Goal: Communication & Community: Answer question/provide support

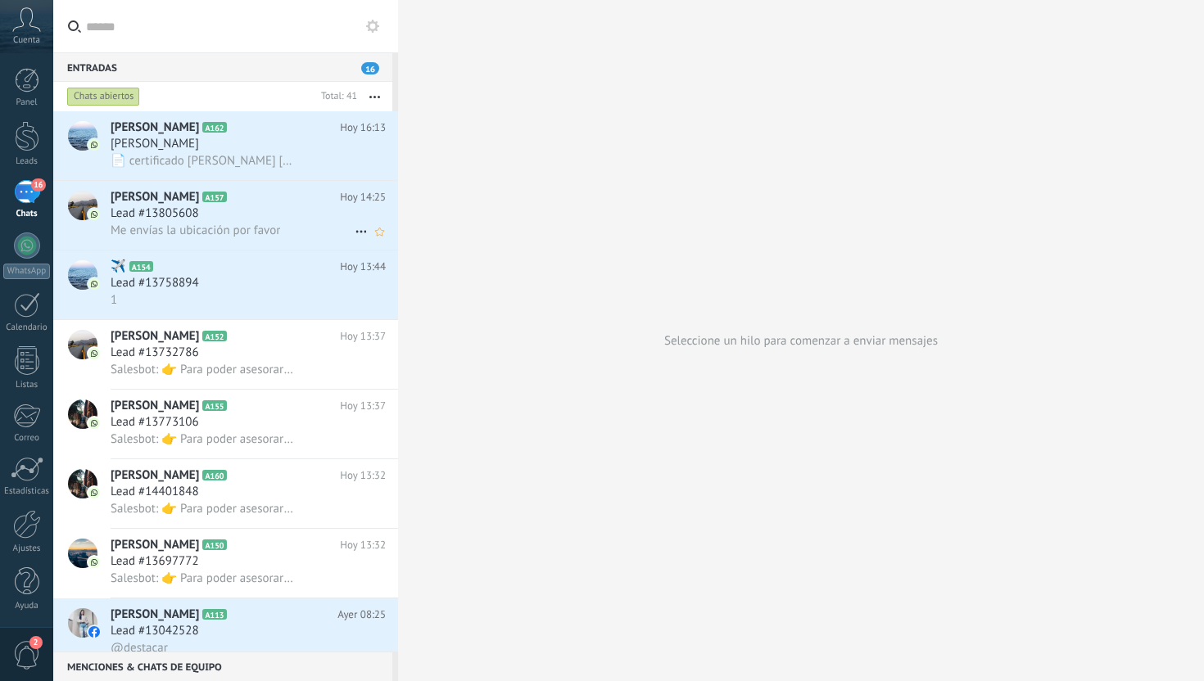
click at [281, 244] on div "[PERSON_NAME] A157 [DATE] 14:25 Lead #13805608 Me envías la ubicación por favor" at bounding box center [254, 215] width 287 height 69
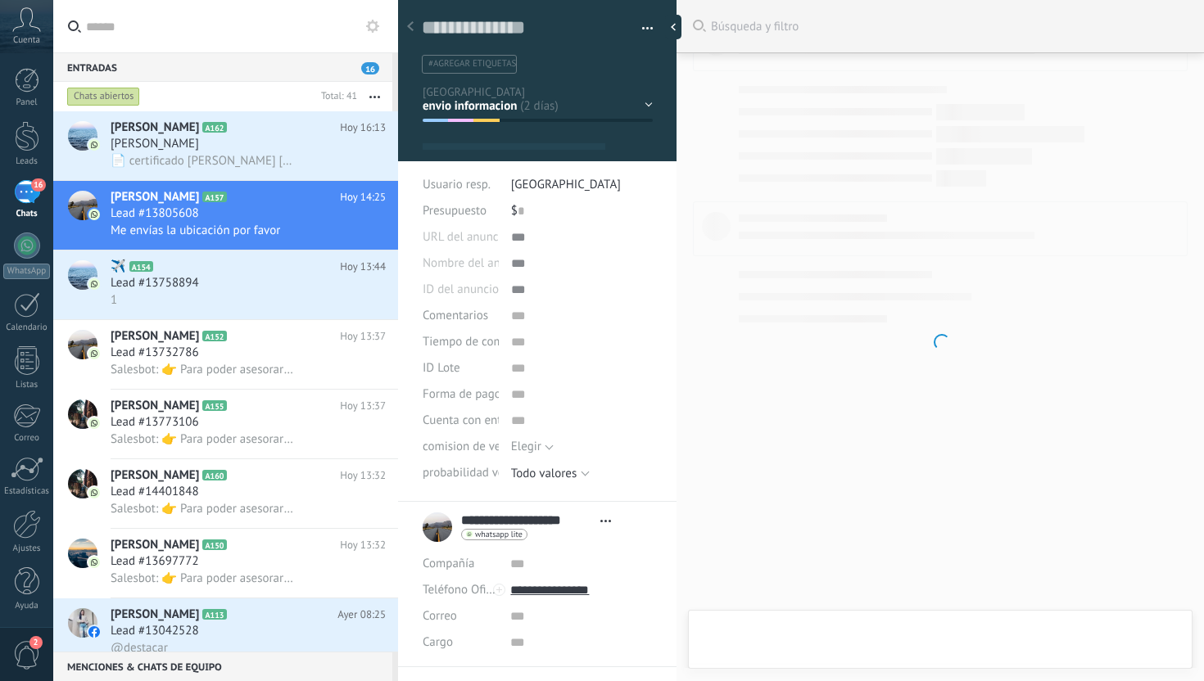
type textarea "**********"
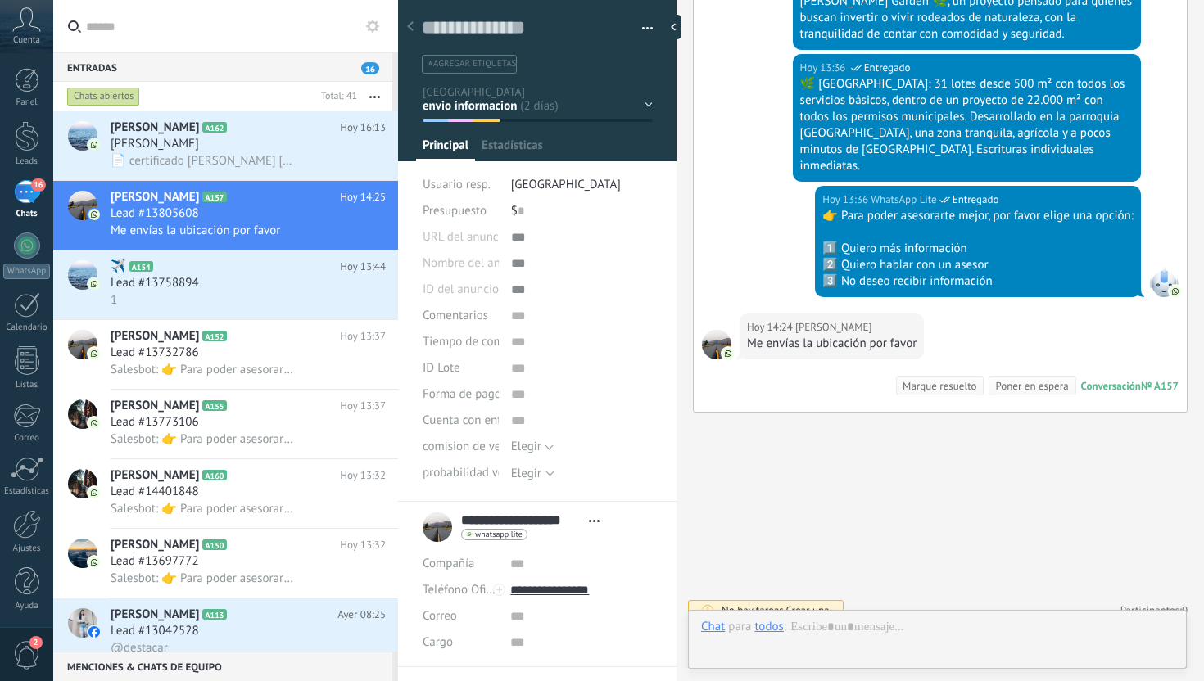
scroll to position [25, 0]
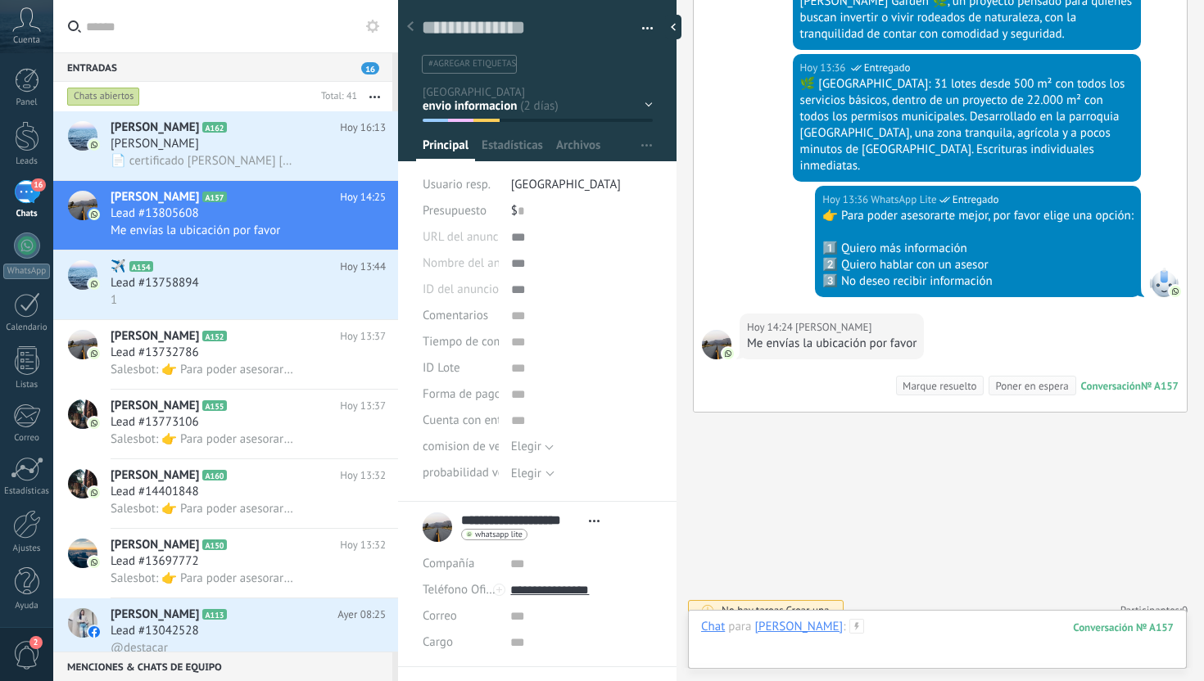
click at [903, 641] on div at bounding box center [937, 643] width 473 height 49
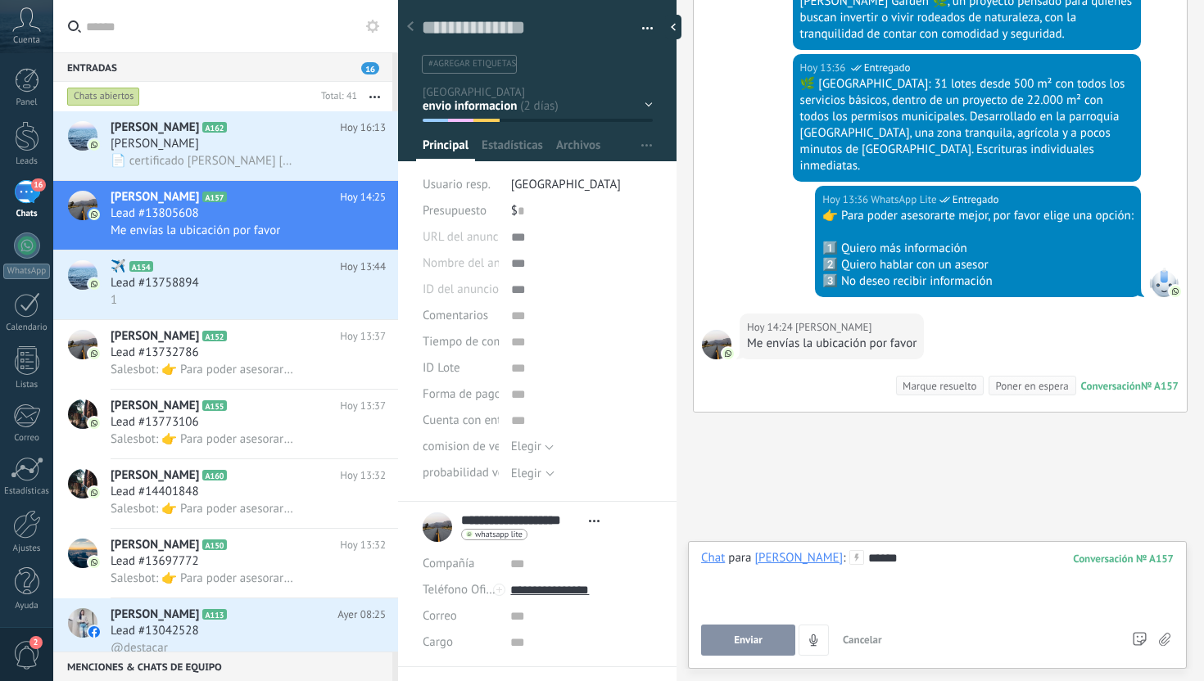
click at [722, 650] on button "Enviar" at bounding box center [748, 640] width 94 height 31
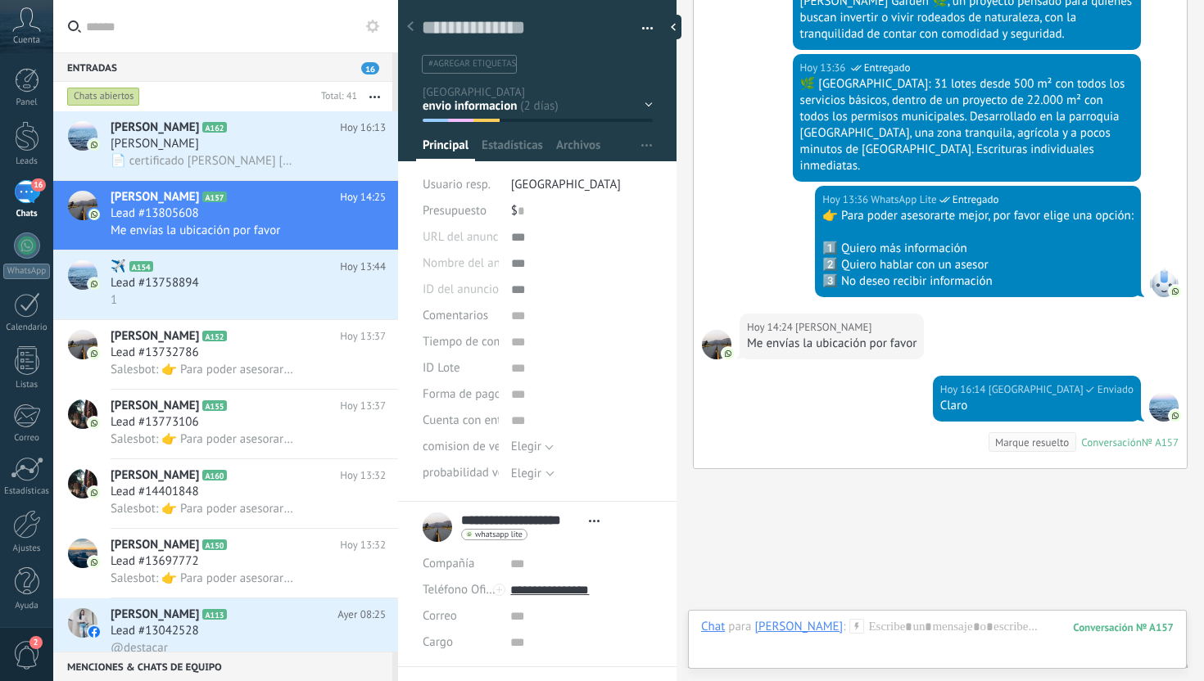
scroll to position [506, 0]
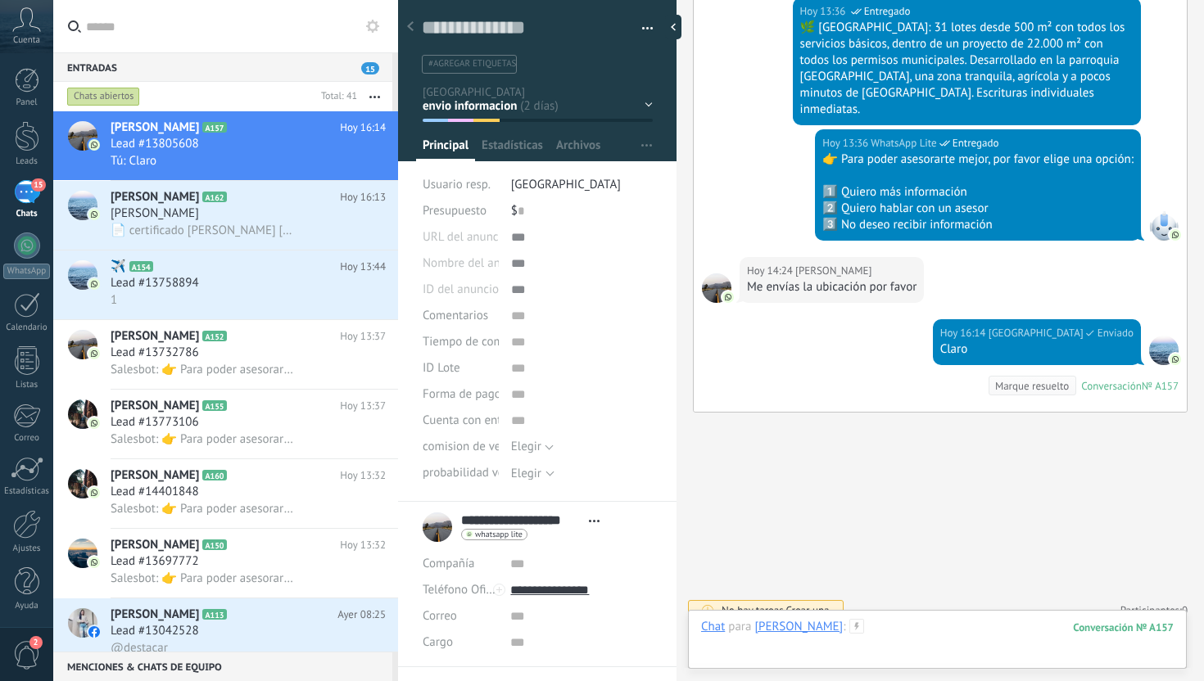
click at [948, 619] on div at bounding box center [937, 643] width 473 height 49
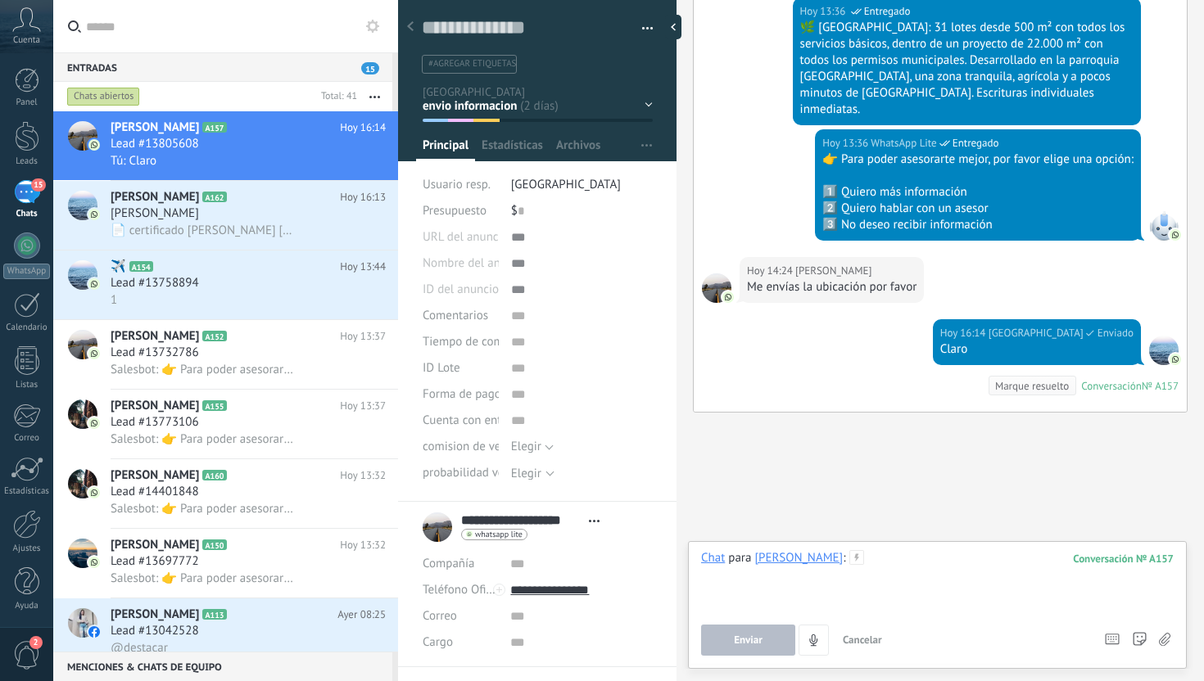
paste div
click at [767, 645] on button "Enviar" at bounding box center [748, 640] width 94 height 31
